Goal: Transaction & Acquisition: Subscribe to service/newsletter

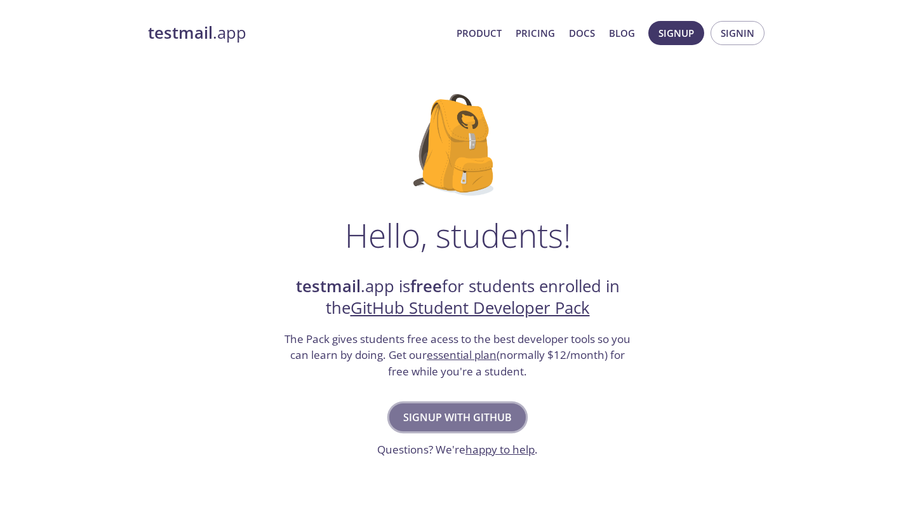
click at [465, 420] on span "Signup with GitHub" at bounding box center [457, 417] width 109 height 18
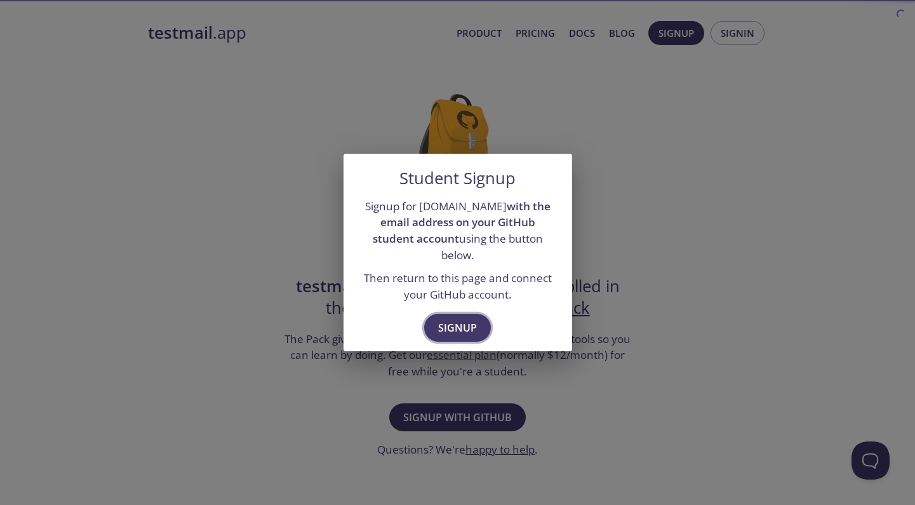
click at [450, 314] on button "Signup" at bounding box center [457, 328] width 67 height 28
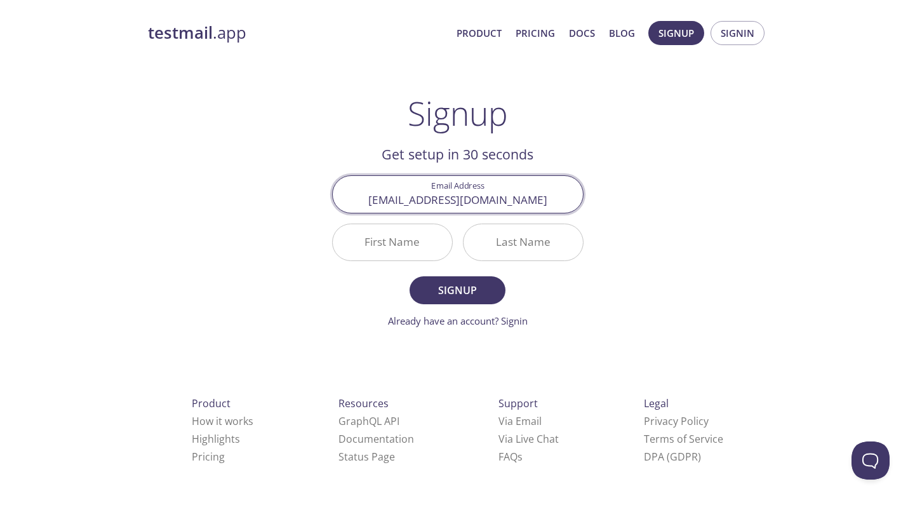
type input "[EMAIL_ADDRESS][DOMAIN_NAME]"
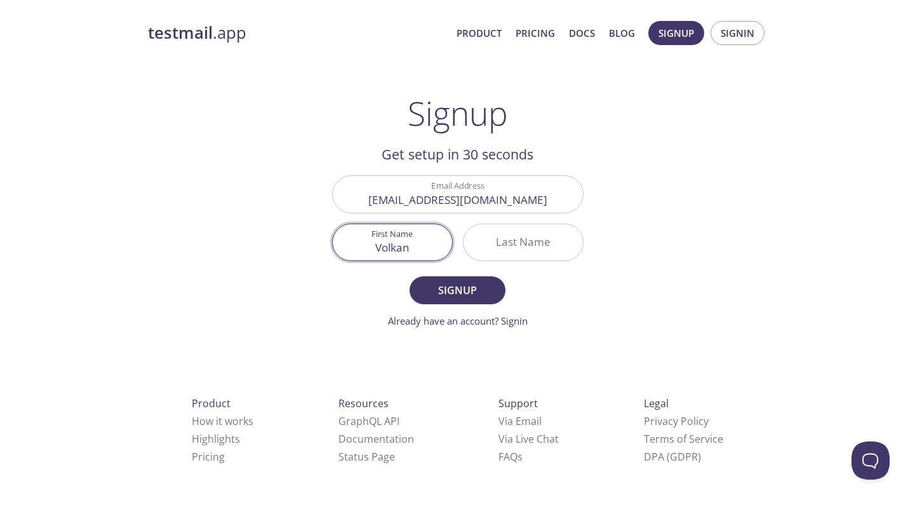
type input "Volkan"
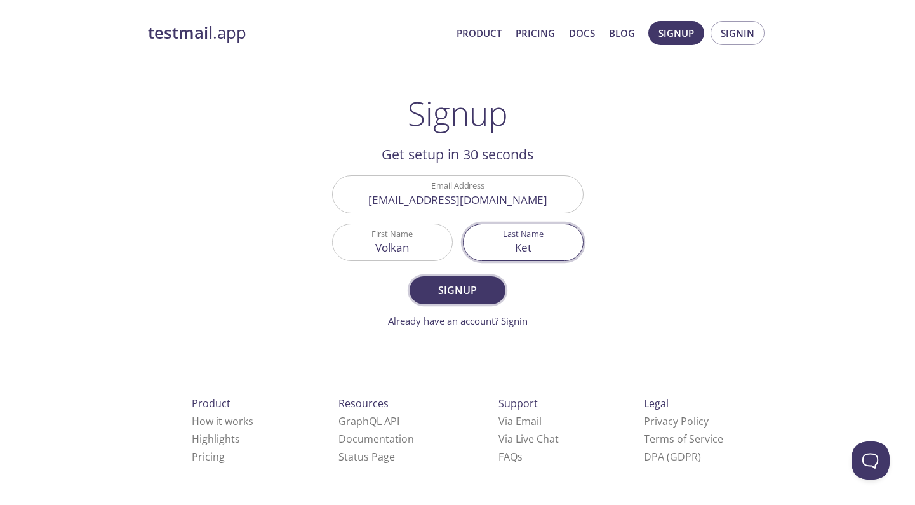
type input "Ket"
click at [478, 285] on span "Signup" at bounding box center [457, 290] width 67 height 18
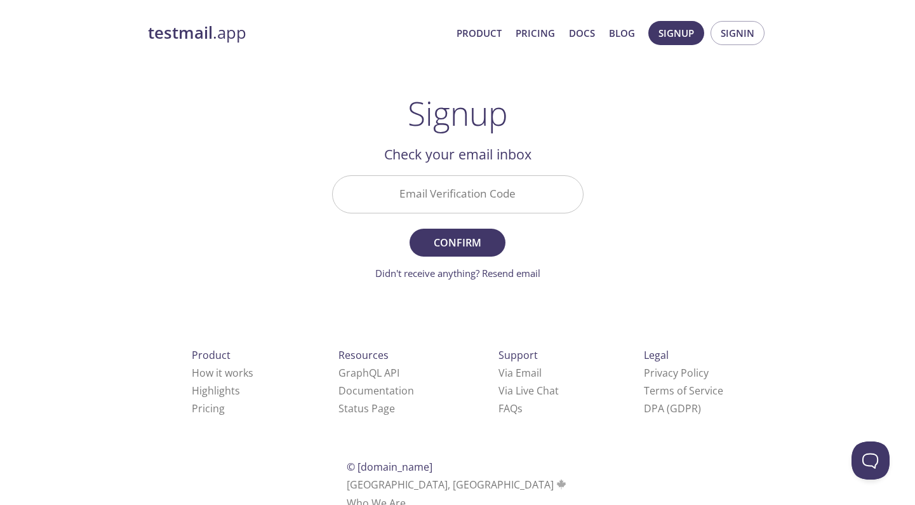
click at [450, 206] on input "Email Verification Code" at bounding box center [458, 194] width 250 height 36
paste input "VHJSEYC"
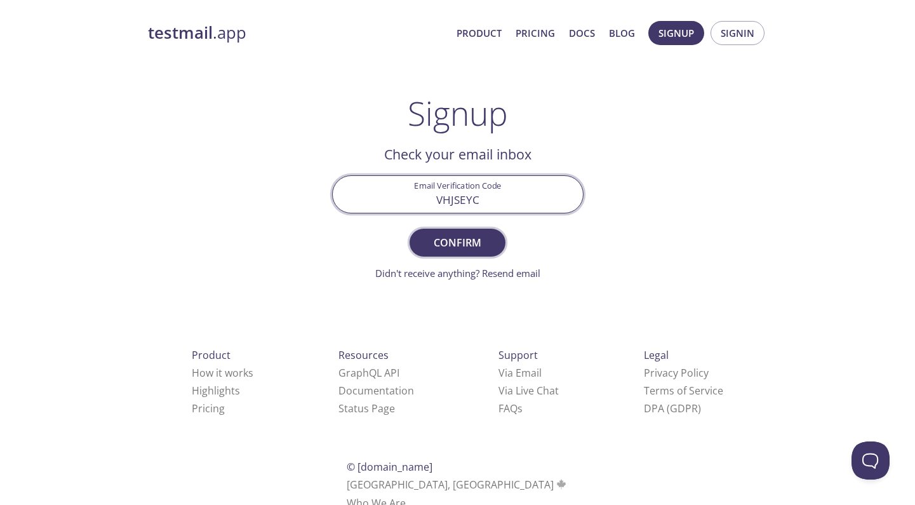
type input "VHJSEYC"
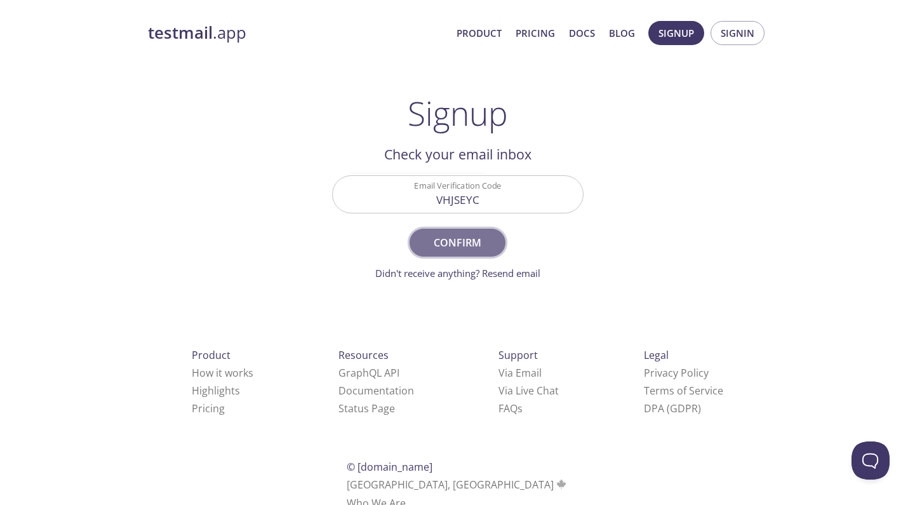
click at [453, 250] on span "Confirm" at bounding box center [457, 243] width 67 height 18
